Goal: Transaction & Acquisition: Register for event/course

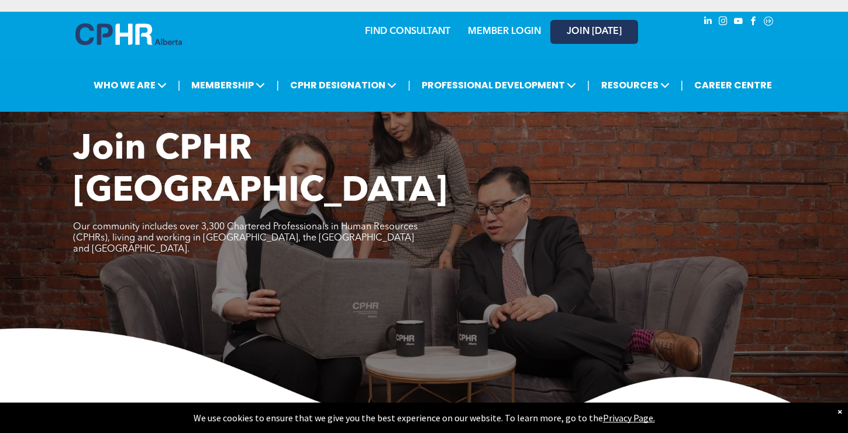
click at [582, 28] on span "JOIN [DATE]" at bounding box center [594, 31] width 55 height 11
click at [575, 39] on link "JOIN [DATE]" at bounding box center [594, 32] width 88 height 24
click at [587, 34] on span "JOIN [DATE]" at bounding box center [594, 31] width 55 height 11
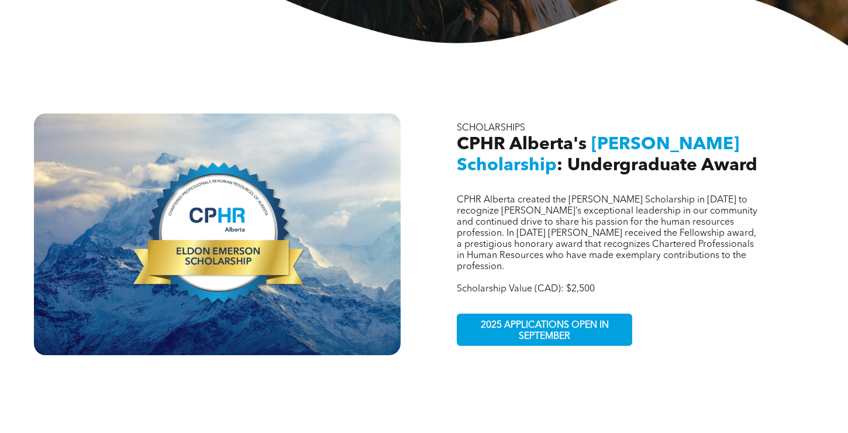
scroll to position [347, 0]
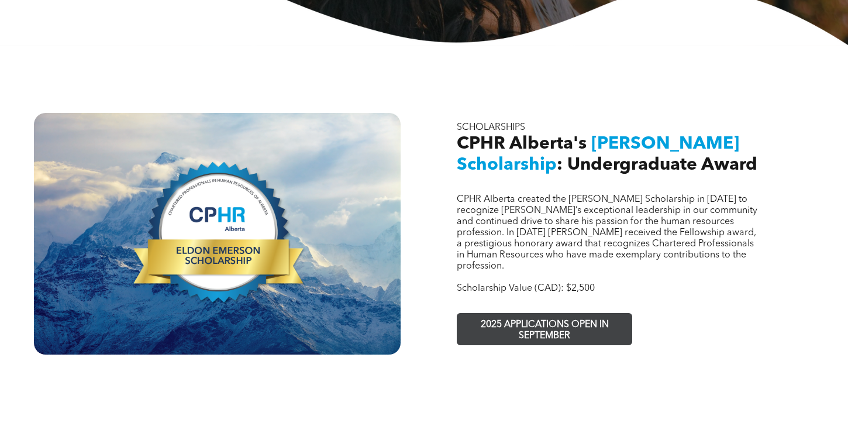
click at [543, 316] on span "2025 APPLICATIONS OPEN IN SEPTEMBER" at bounding box center [544, 330] width 171 height 34
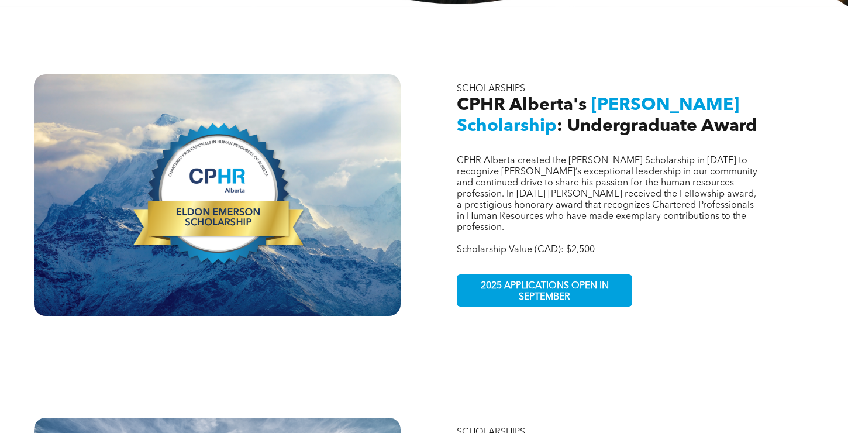
scroll to position [384, 0]
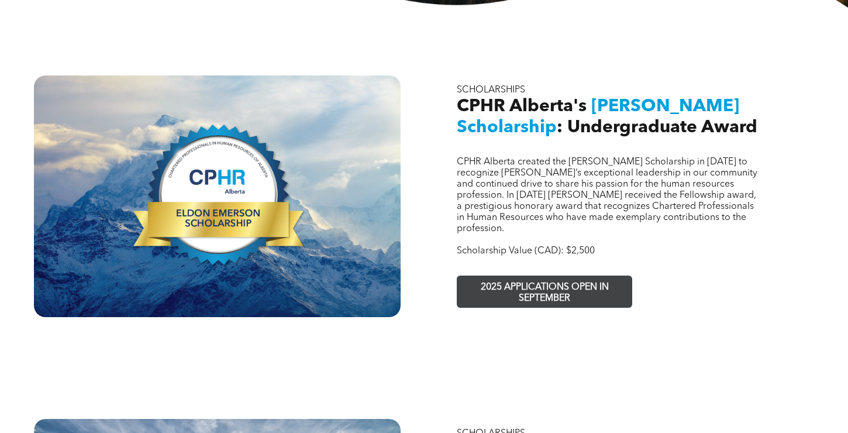
click at [480, 276] on span "2025 APPLICATIONS OPEN IN SEPTEMBER" at bounding box center [544, 293] width 171 height 34
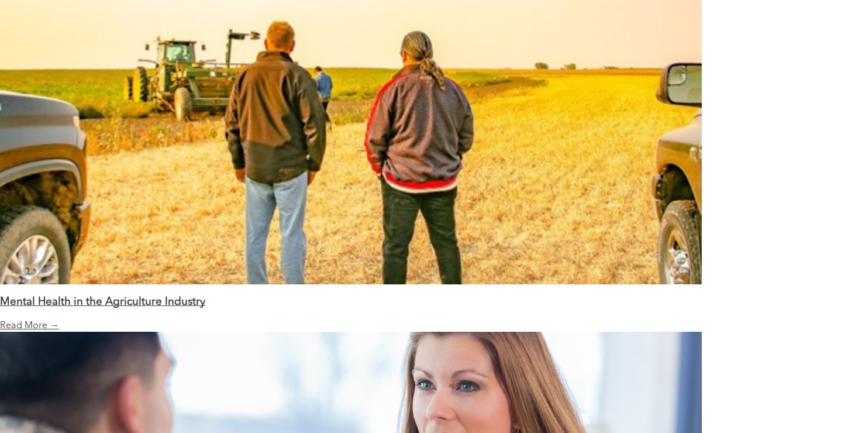
scroll to position [1372, 0]
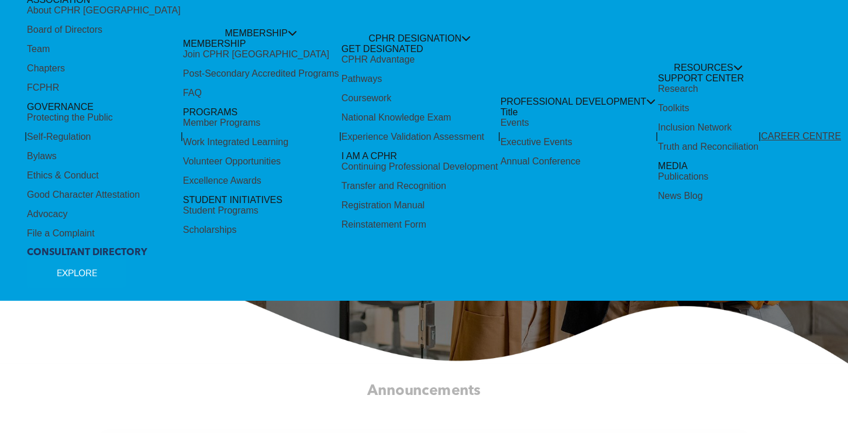
scroll to position [146, 0]
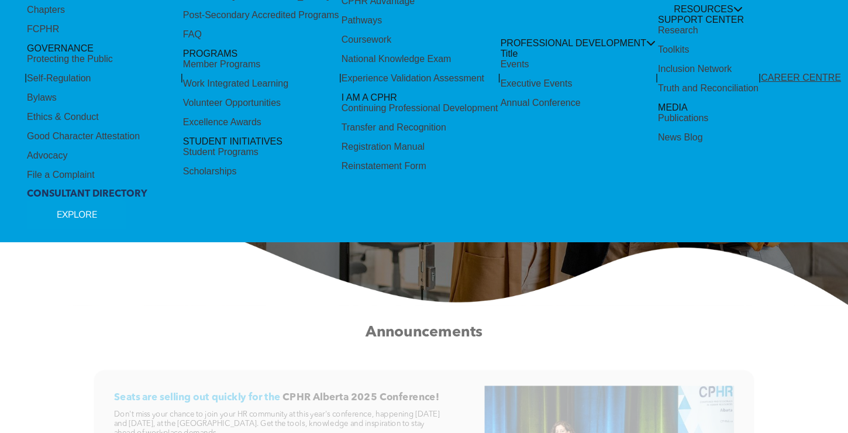
click at [464, 196] on strong "Alberta, the Northwest Territories and Nunavut." at bounding box center [424, 192] width 330 height 9
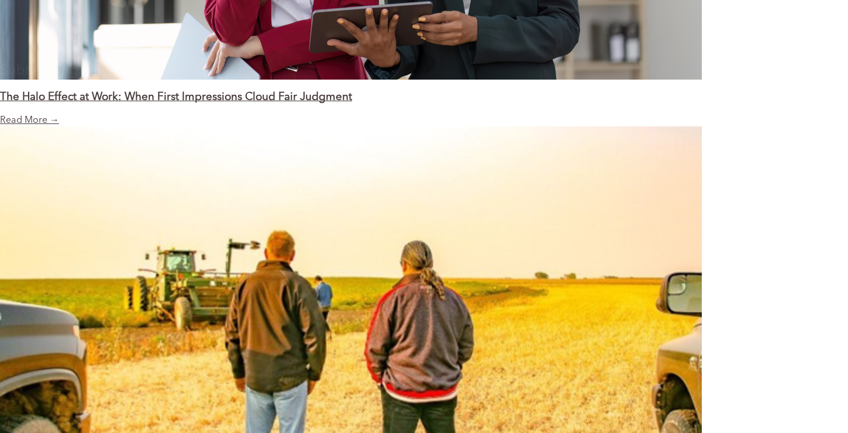
scroll to position [1028, 0]
